Goal: Task Accomplishment & Management: Complete application form

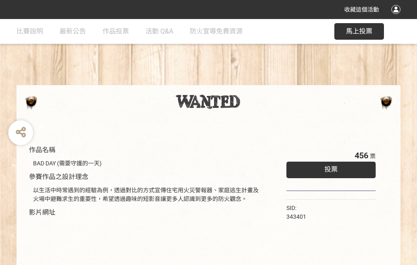
click at [397, 17] on div "收藏這個活動" at bounding box center [208, 9] width 417 height 19
click at [258, 81] on div "作品名稱 BAD DAY (需要守護的一天) 參賽作品之設計理念 以生活中時常遇到的經驗為例，透過對比的方式宣傳住宅用火災警報器、家庭逃生計畫及火場中避難求生…" at bounding box center [208, 193] width 417 height 348
click at [329, 167] on span "投票" at bounding box center [330, 169] width 13 height 8
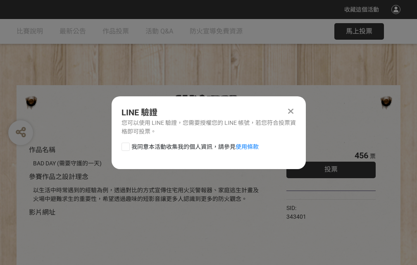
click at [125, 145] on div at bounding box center [125, 147] width 8 height 8
checkbox input "true"
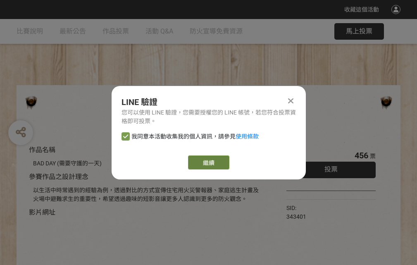
click at [208, 162] on link "繼續" at bounding box center [208, 162] width 41 height 14
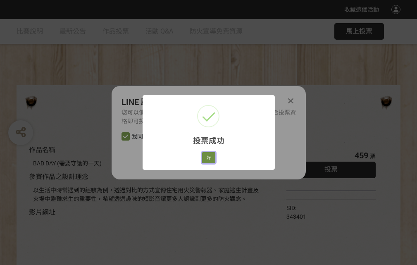
click at [206, 156] on button "好" at bounding box center [208, 158] width 13 height 12
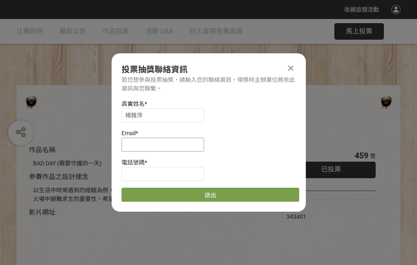
click at [165, 144] on input at bounding box center [162, 145] width 83 height 14
type input "[EMAIL_ADDRESS][DOMAIN_NAME]"
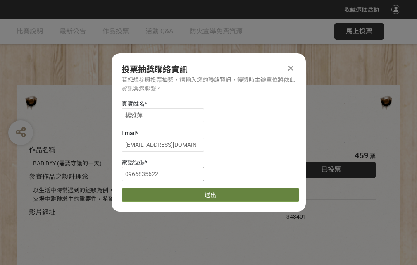
type input "0966835622"
click at [145, 192] on button "送出" at bounding box center [210, 195] width 178 height 14
